Goal: Check status: Check status

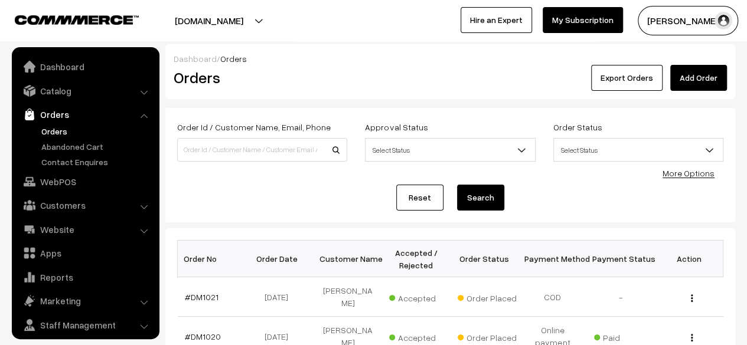
scroll to position [31, 0]
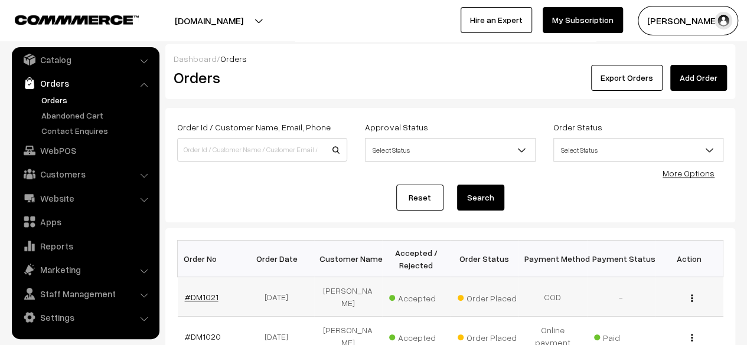
click at [203, 296] on link "#DM1021" at bounding box center [202, 297] width 34 height 10
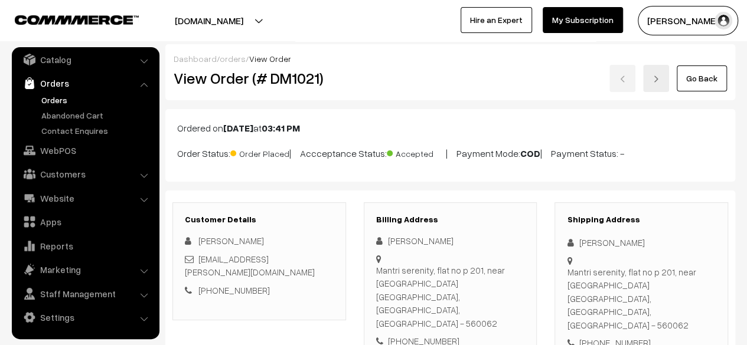
click at [705, 84] on link "Go Back" at bounding box center [702, 79] width 50 height 26
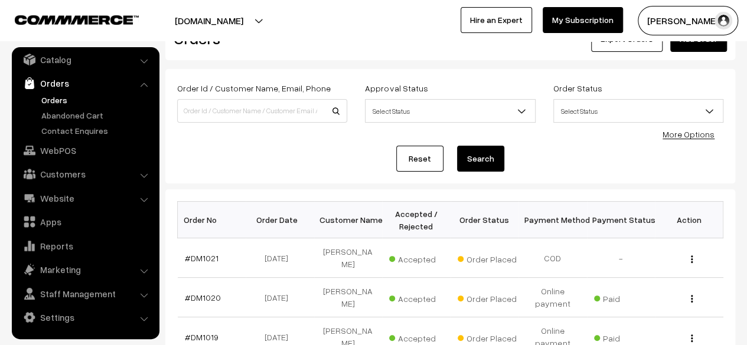
scroll to position [106, 0]
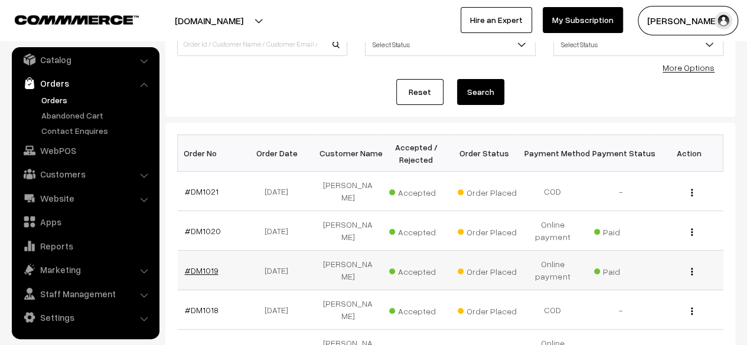
click at [209, 269] on link "#DM1019" at bounding box center [202, 271] width 34 height 10
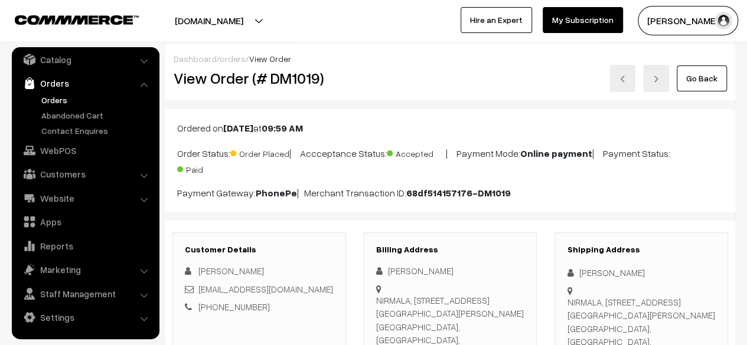
click at [699, 79] on link "Go Back" at bounding box center [702, 79] width 50 height 26
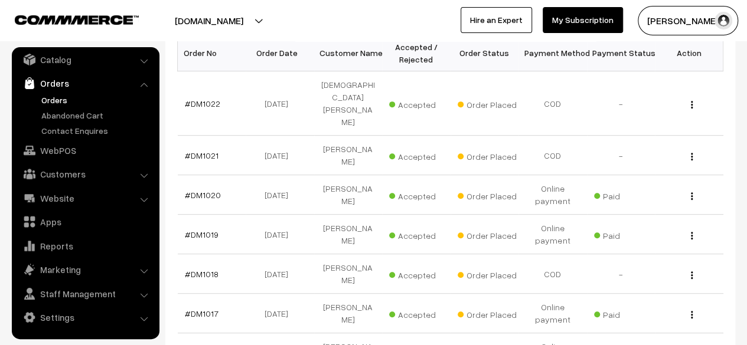
scroll to position [207, 0]
click at [208, 269] on link "#DM1018" at bounding box center [202, 274] width 34 height 10
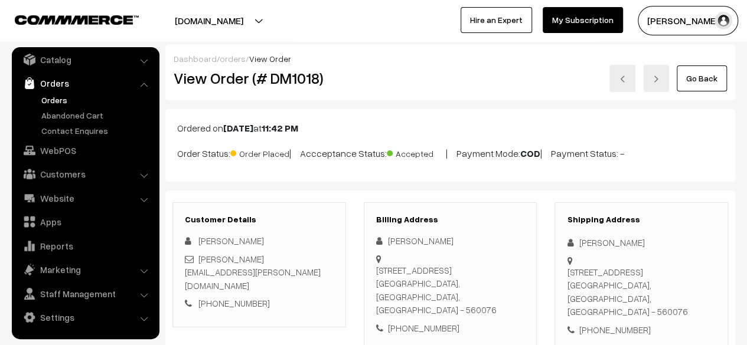
click at [701, 77] on link "Go Back" at bounding box center [702, 79] width 50 height 26
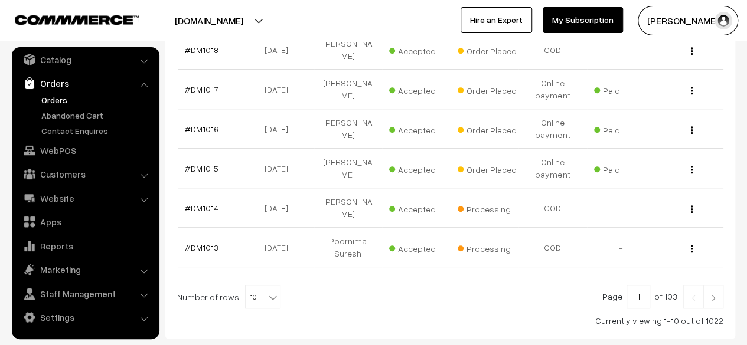
scroll to position [432, 0]
click at [204, 241] on link "#DM1013" at bounding box center [202, 246] width 34 height 10
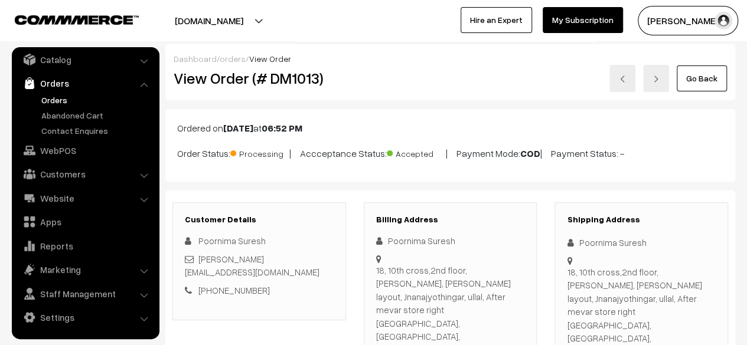
click at [704, 83] on link "Go Back" at bounding box center [702, 79] width 50 height 26
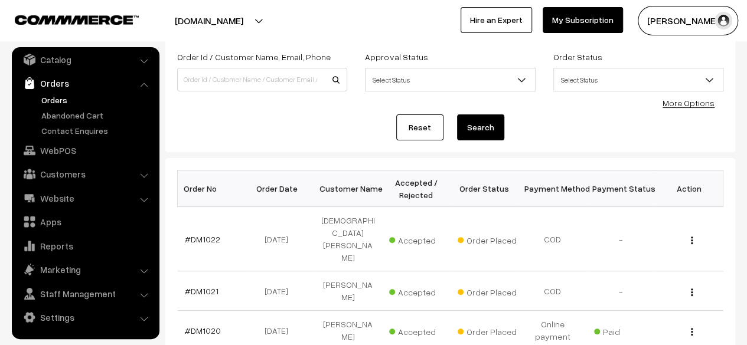
scroll to position [71, 0]
click at [207, 234] on link "#DM1022" at bounding box center [202, 239] width 35 height 10
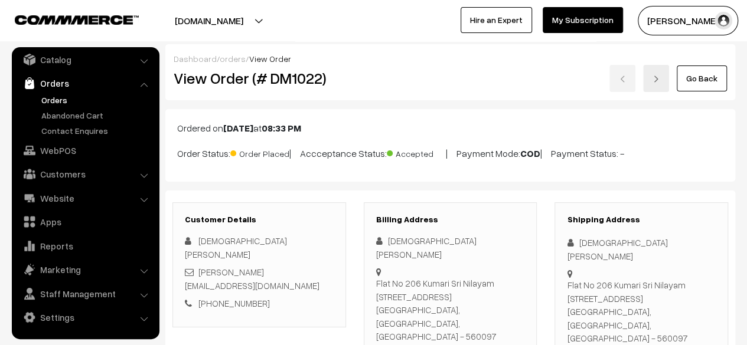
click at [708, 80] on link "Go Back" at bounding box center [702, 79] width 50 height 26
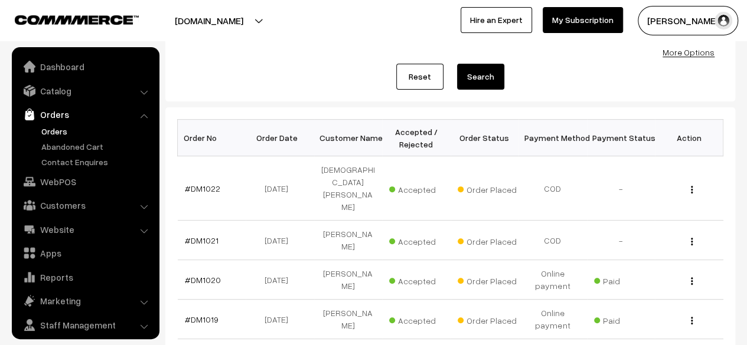
scroll to position [31, 0]
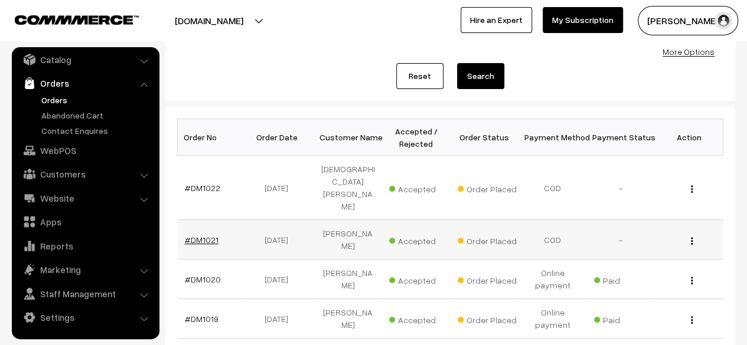
click at [207, 235] on link "#DM1021" at bounding box center [202, 240] width 34 height 10
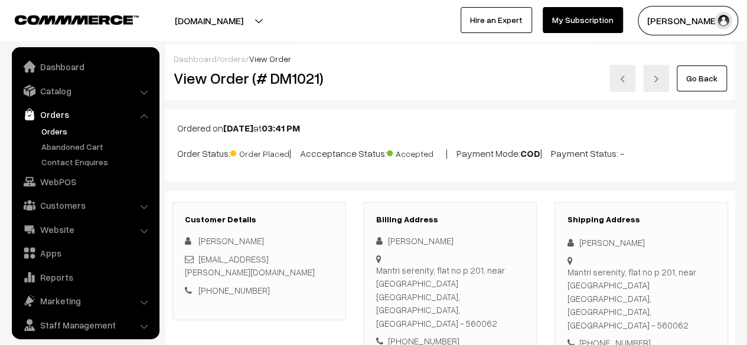
scroll to position [31, 0]
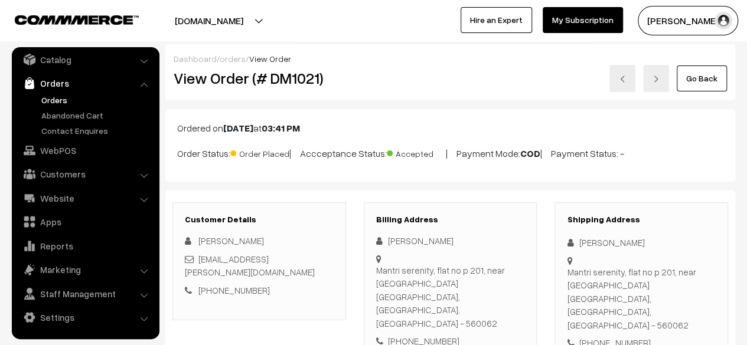
click at [699, 80] on link "Go Back" at bounding box center [702, 79] width 50 height 26
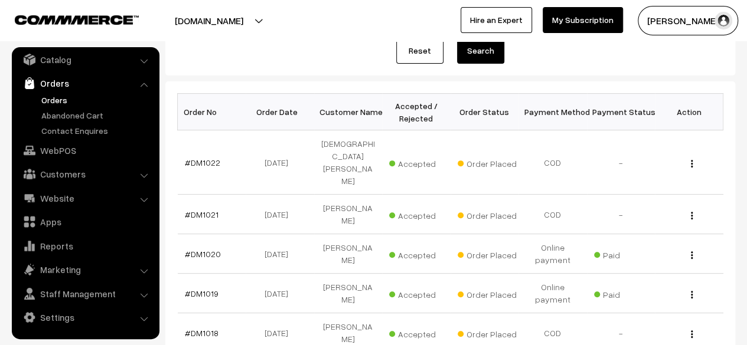
scroll to position [149, 0]
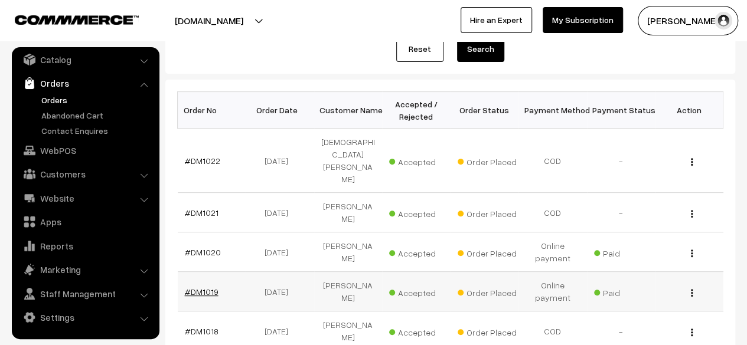
click at [205, 287] on link "#DM1019" at bounding box center [202, 292] width 34 height 10
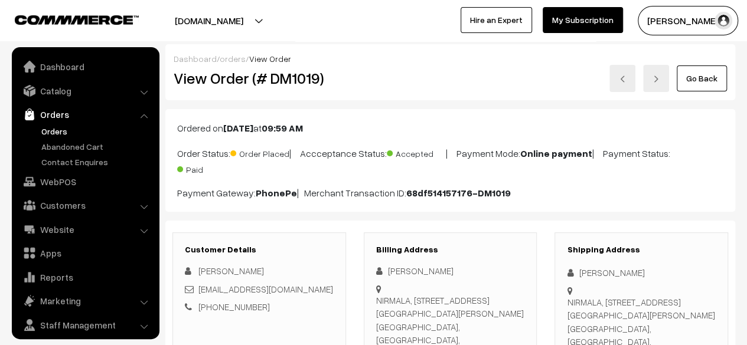
scroll to position [31, 0]
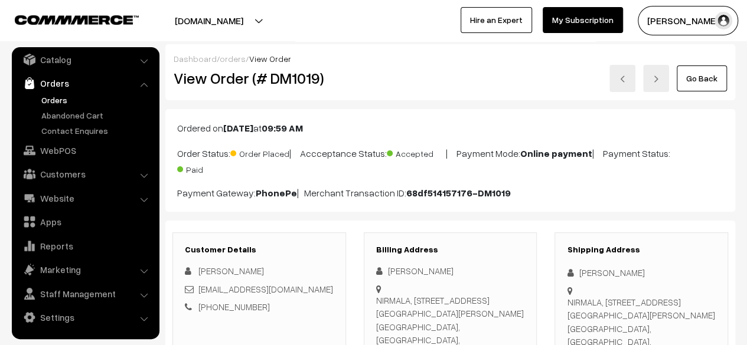
click at [708, 76] on link "Go Back" at bounding box center [702, 79] width 50 height 26
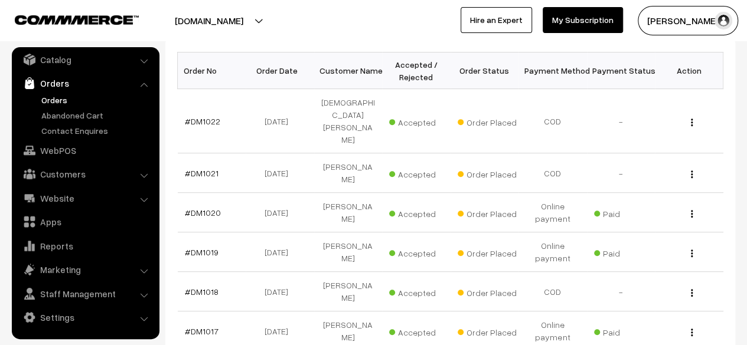
scroll to position [201, 0]
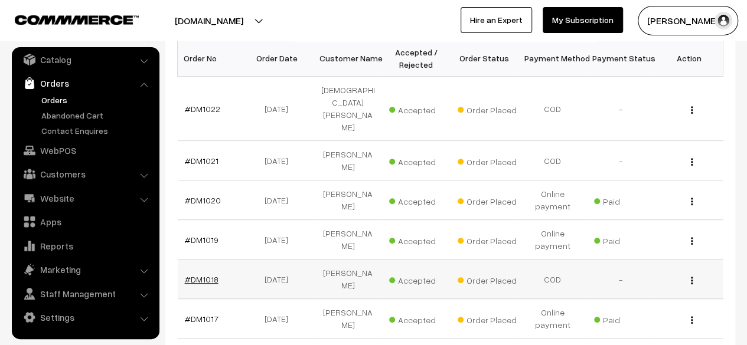
click at [207, 275] on link "#DM1018" at bounding box center [202, 280] width 34 height 10
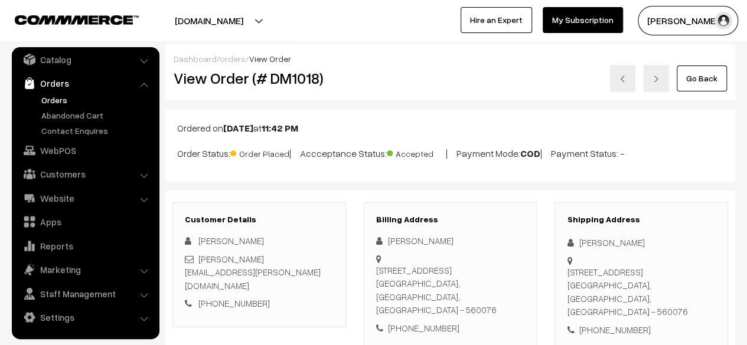
click at [702, 81] on link "Go Back" at bounding box center [702, 79] width 50 height 26
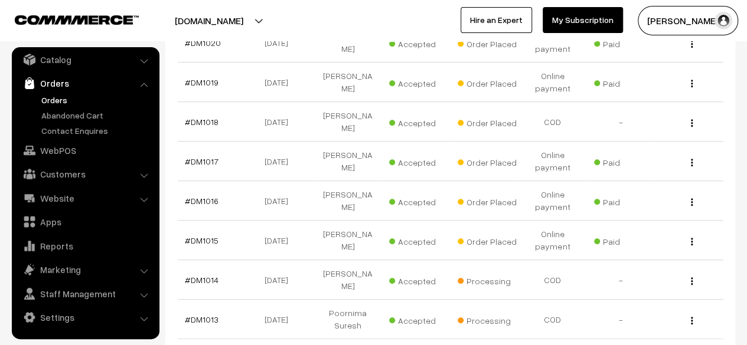
scroll to position [376, 0]
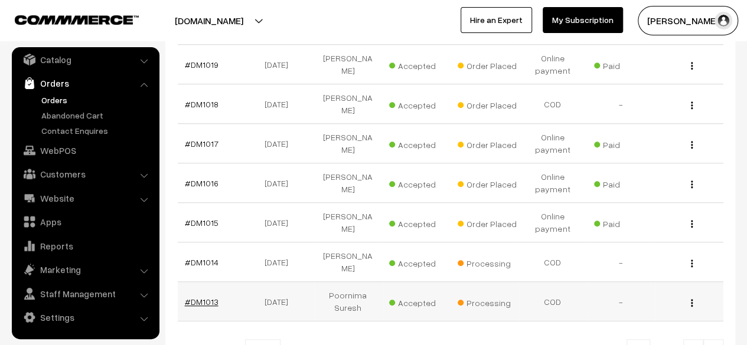
click at [202, 297] on link "#DM1013" at bounding box center [202, 302] width 34 height 10
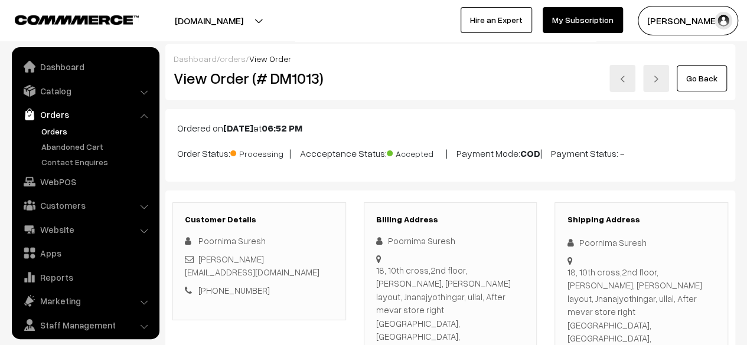
scroll to position [31, 0]
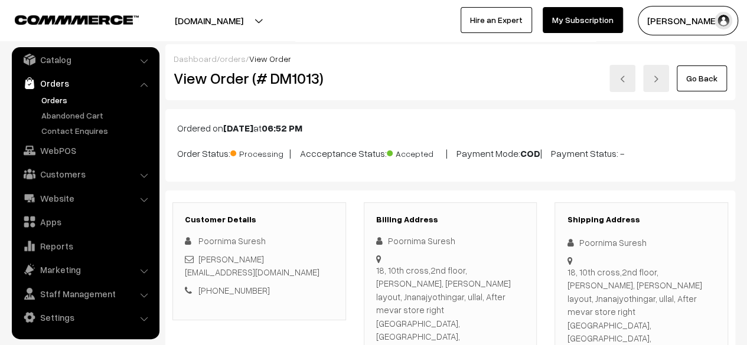
click at [707, 76] on link "Go Back" at bounding box center [702, 79] width 50 height 26
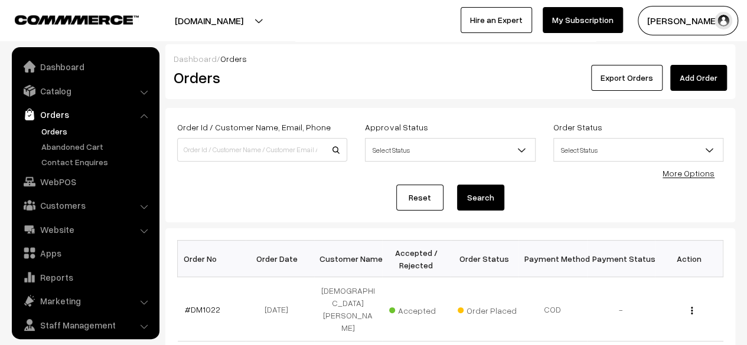
scroll to position [31, 0]
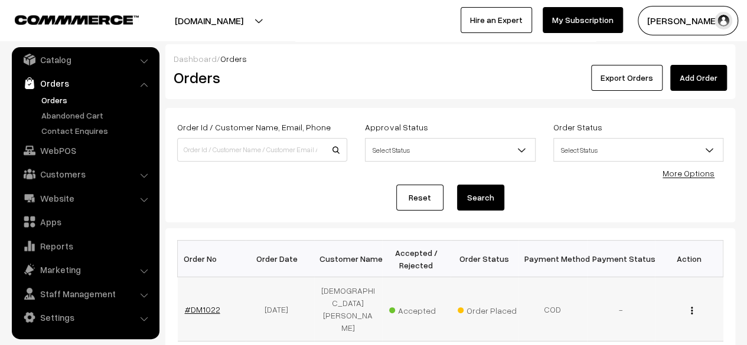
click at [210, 305] on link "#DM1022" at bounding box center [202, 310] width 35 height 10
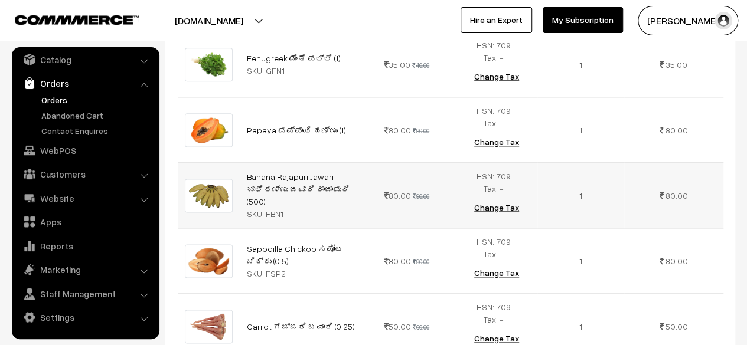
scroll to position [703, 0]
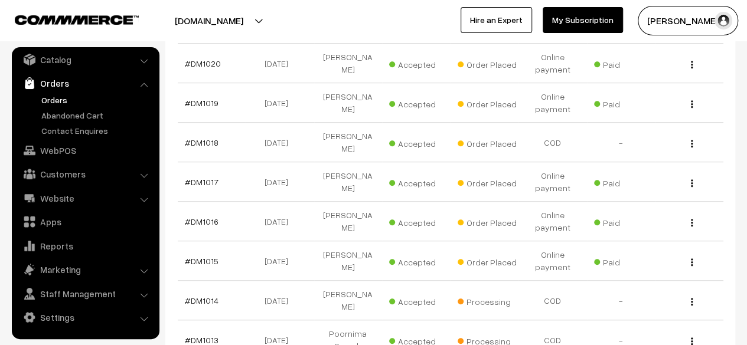
scroll to position [338, 0]
click at [205, 335] on link "#DM1013" at bounding box center [202, 340] width 34 height 10
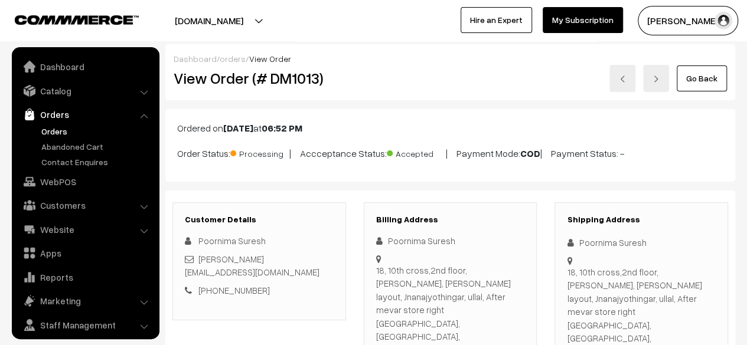
scroll to position [31, 0]
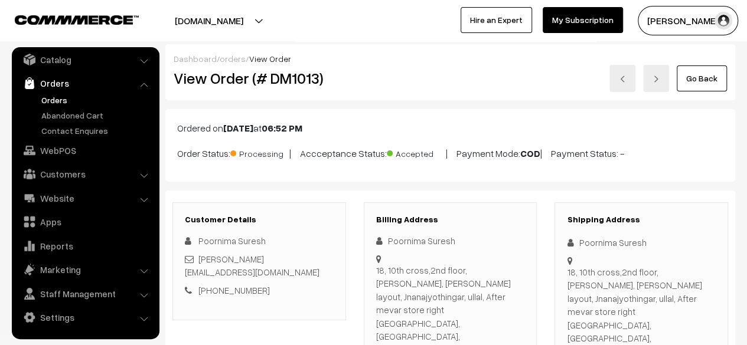
click at [703, 71] on link "Go Back" at bounding box center [702, 79] width 50 height 26
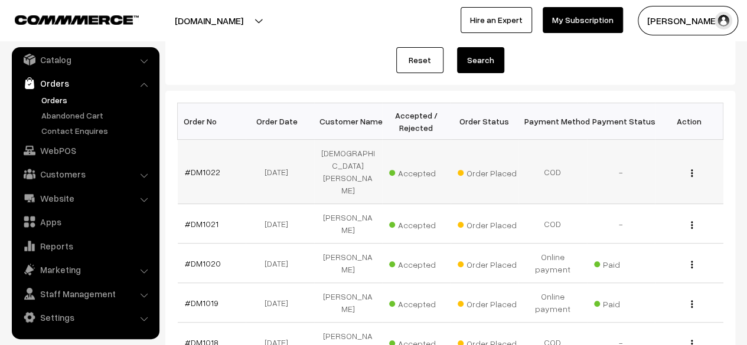
scroll to position [138, 0]
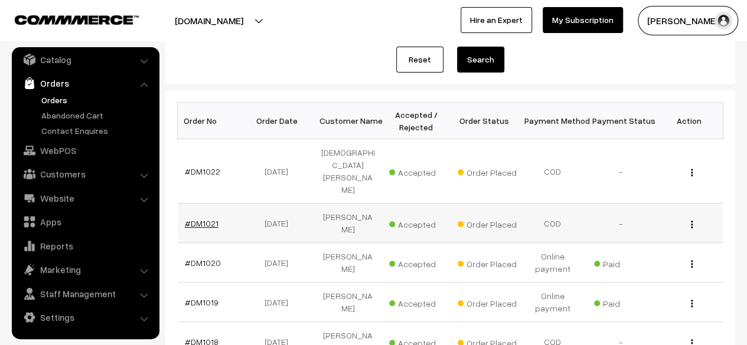
click at [202, 218] on link "#DM1021" at bounding box center [202, 223] width 34 height 10
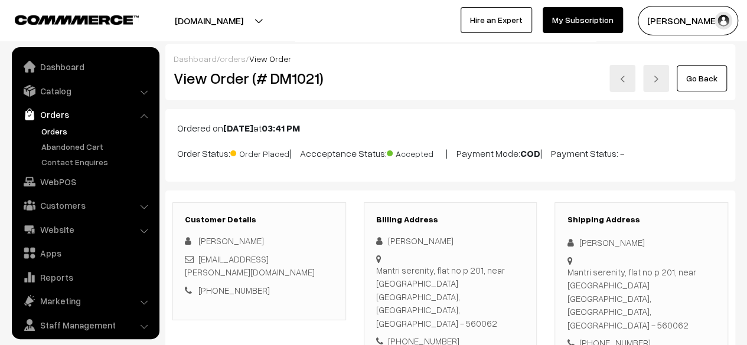
scroll to position [31, 0]
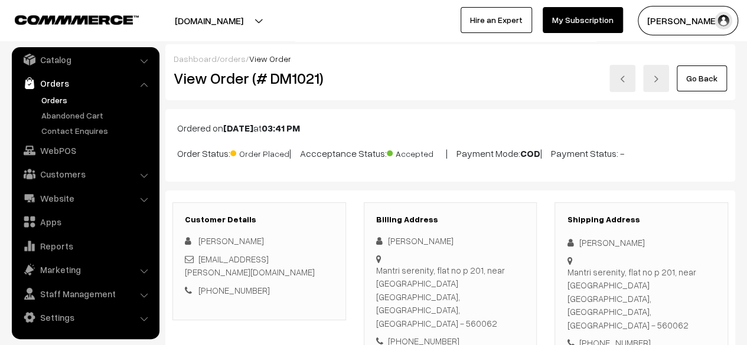
click at [699, 80] on link "Go Back" at bounding box center [702, 79] width 50 height 26
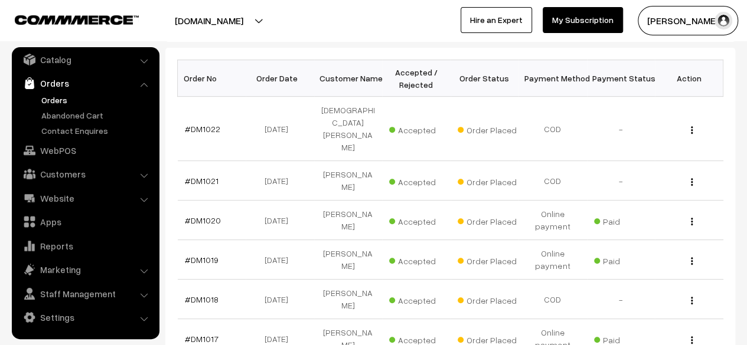
scroll to position [181, 0]
click at [207, 254] on link "#DM1019" at bounding box center [202, 259] width 34 height 10
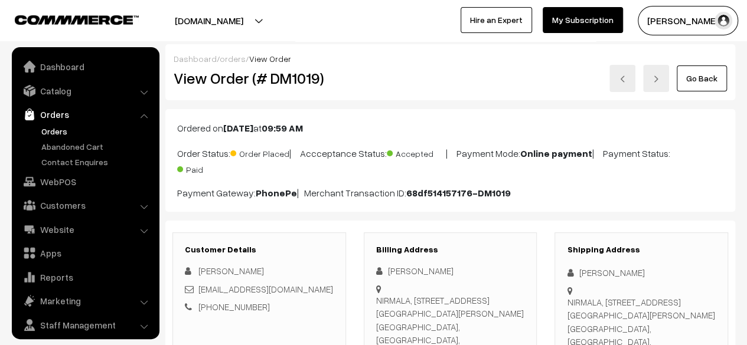
scroll to position [31, 0]
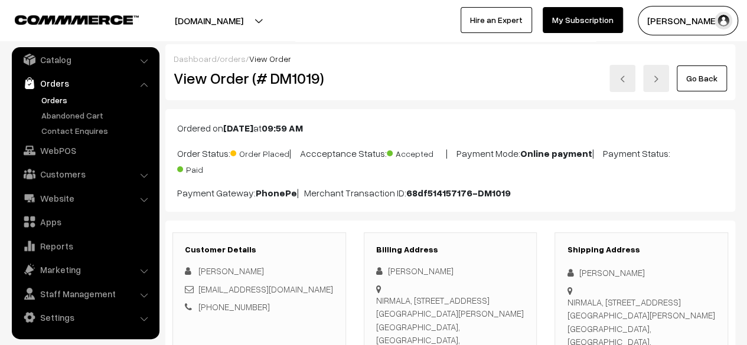
click at [707, 74] on link "Go Back" at bounding box center [702, 79] width 50 height 26
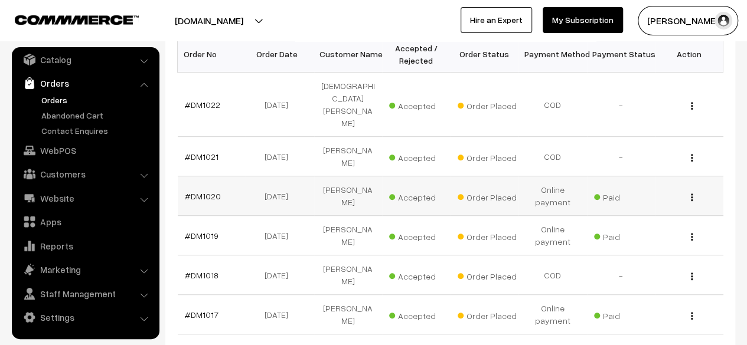
scroll to position [207, 0]
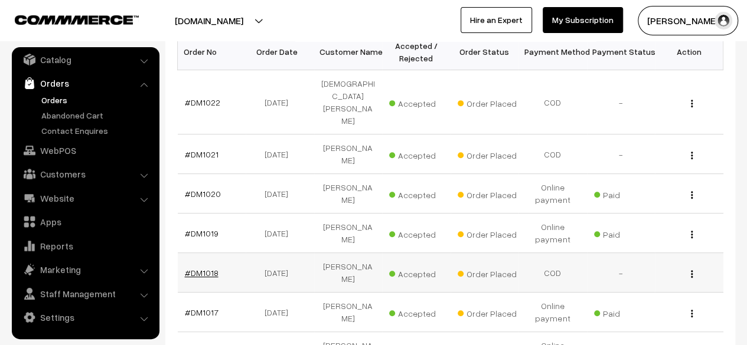
click at [205, 268] on link "#DM1018" at bounding box center [202, 273] width 34 height 10
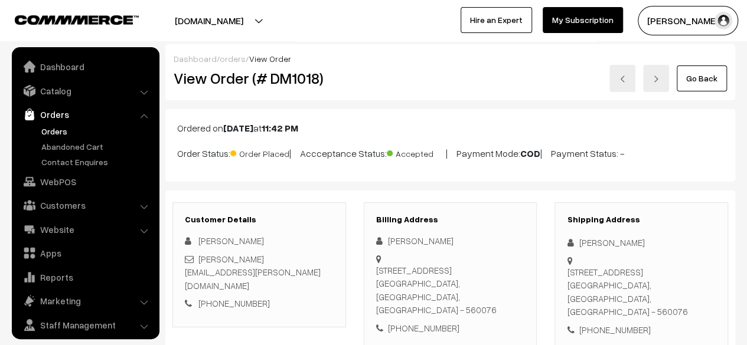
scroll to position [31, 0]
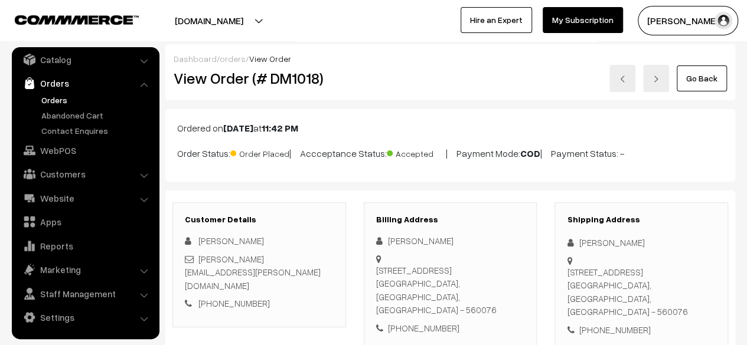
click at [707, 77] on link "Go Back" at bounding box center [702, 79] width 50 height 26
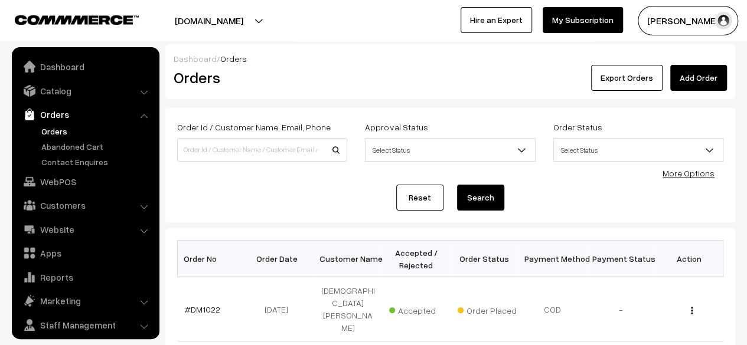
scroll to position [31, 0]
